Goal: Transaction & Acquisition: Purchase product/service

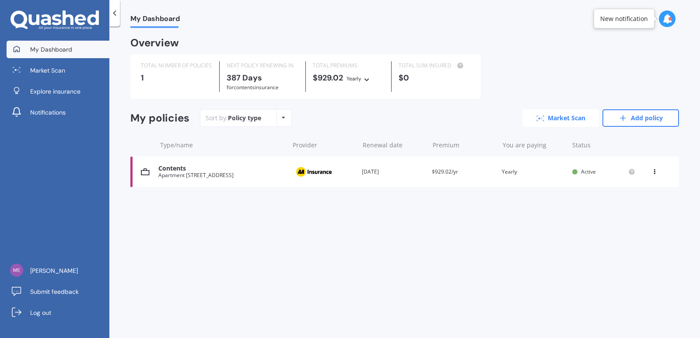
click at [555, 122] on link "Market Scan" at bounding box center [561, 118] width 77 height 18
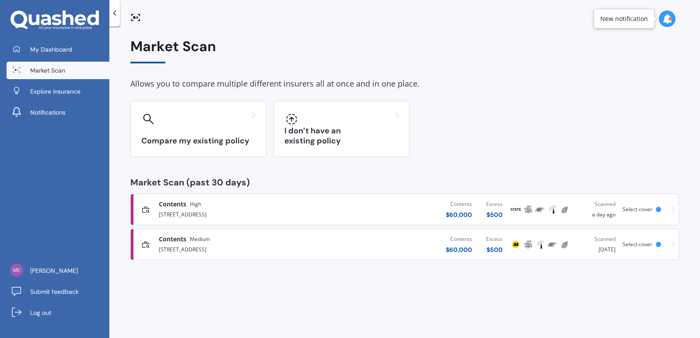
click at [175, 202] on span "Contents" at bounding box center [173, 204] width 28 height 9
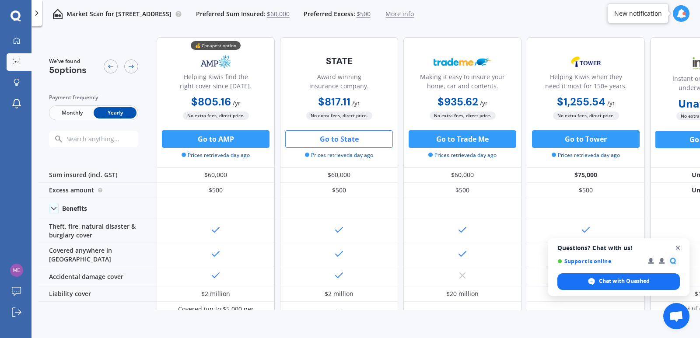
click at [678, 246] on span "Close chat" at bounding box center [678, 248] width 11 height 11
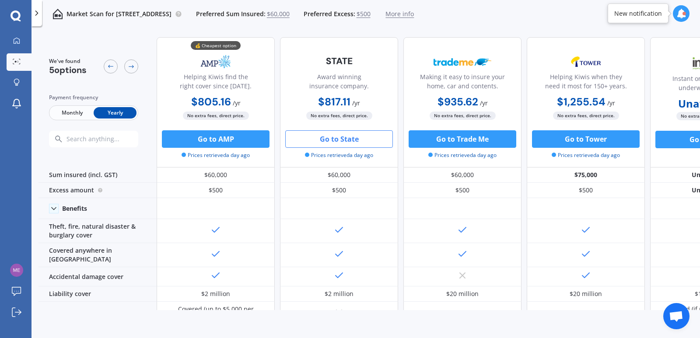
click at [349, 141] on button "Go to State" at bounding box center [339, 139] width 108 height 18
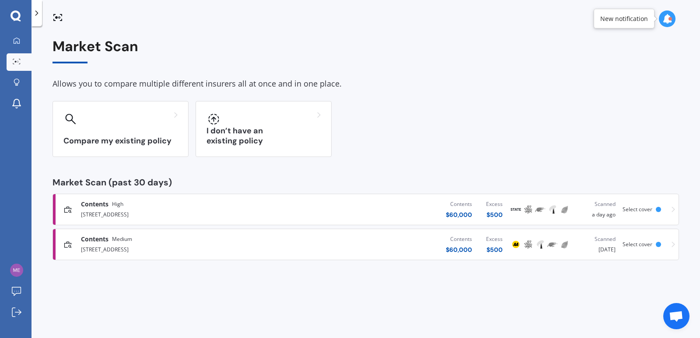
click at [87, 204] on span "Contents" at bounding box center [95, 204] width 28 height 9
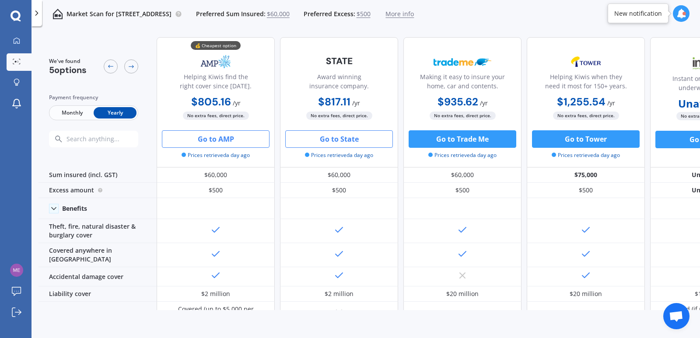
click at [204, 139] on button "Go to AMP" at bounding box center [216, 139] width 108 height 18
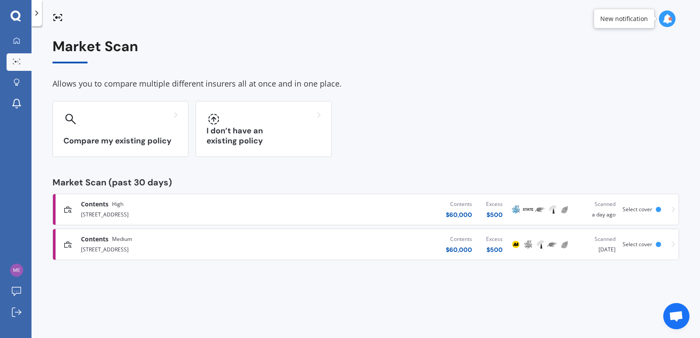
click at [91, 206] on span "Contents" at bounding box center [95, 204] width 28 height 9
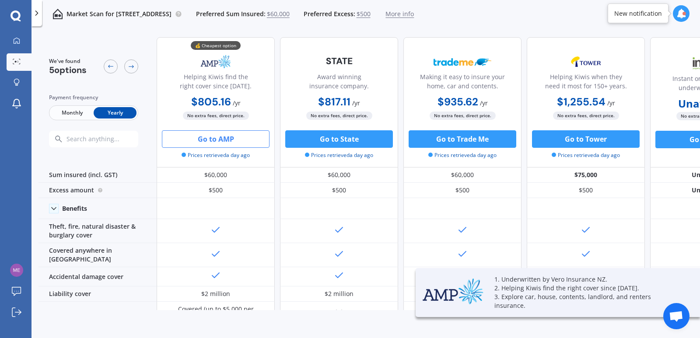
click at [334, 102] on b "$817.11" at bounding box center [334, 102] width 32 height 14
click at [378, 95] on div "$817.11 / yr $817.11 / yr $68.11 / mo" at bounding box center [339, 102] width 118 height 17
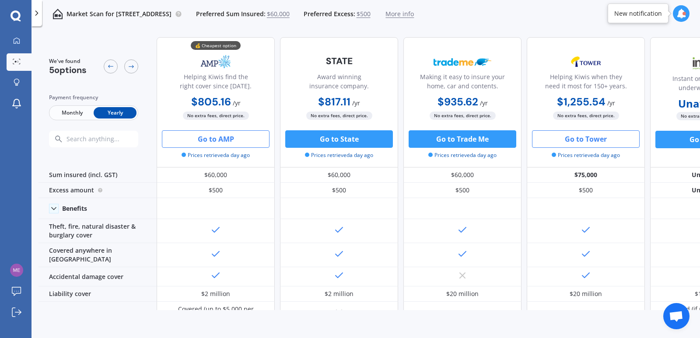
click at [581, 141] on button "Go to Tower" at bounding box center [586, 139] width 108 height 18
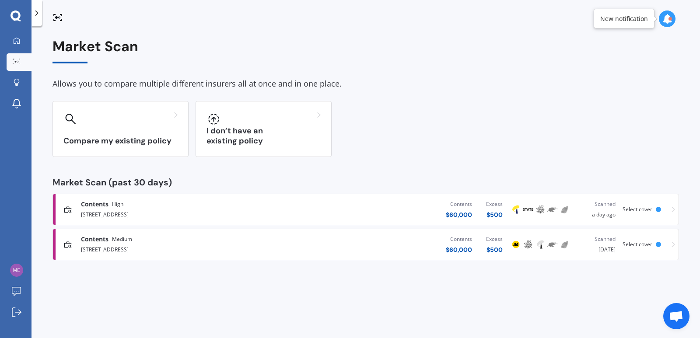
click at [98, 204] on span "Contents" at bounding box center [95, 204] width 28 height 9
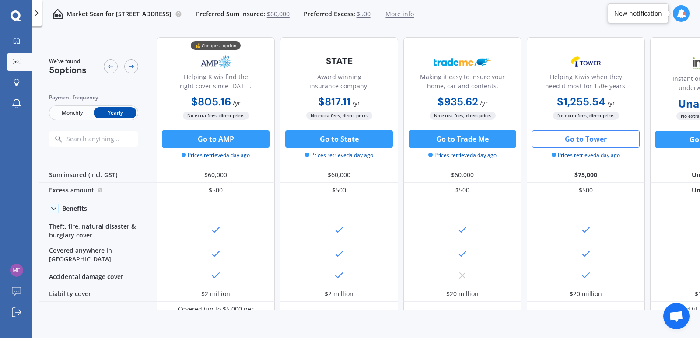
click at [346, 100] on b "$817.11" at bounding box center [334, 102] width 32 height 14
click at [363, 60] on img at bounding box center [339, 61] width 58 height 21
click at [200, 104] on b "$805.16" at bounding box center [211, 102] width 40 height 14
click at [337, 101] on b "$817.11" at bounding box center [334, 102] width 32 height 14
click at [348, 62] on img at bounding box center [339, 61] width 58 height 21
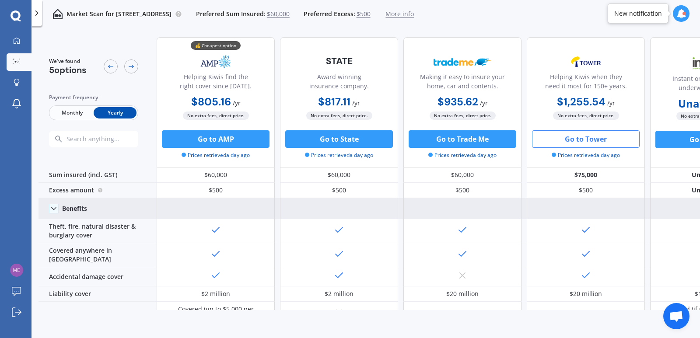
drag, startPoint x: 0, startPoint y: 255, endPoint x: 62, endPoint y: 211, distance: 75.8
click at [2, 247] on div "My Dashboard Market Scan Explore insurance Notifications [PERSON_NAME] Submit f…" at bounding box center [16, 185] width 32 height 306
